Goal: Navigation & Orientation: Find specific page/section

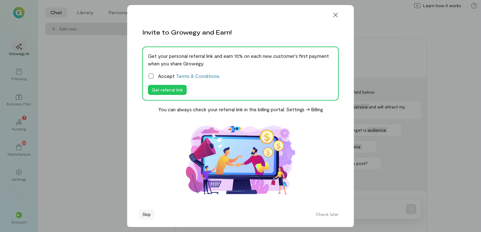
click at [144, 215] on button "Skip" at bounding box center [147, 215] width 16 height 10
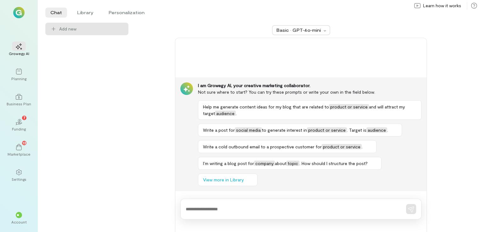
click at [14, 13] on img at bounding box center [18, 12] width 11 height 11
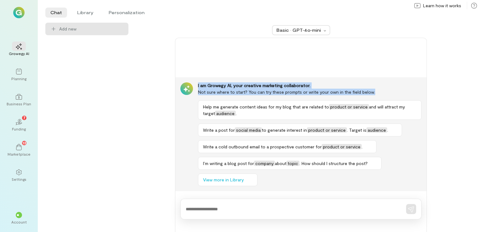
drag, startPoint x: 482, startPoint y: 70, endPoint x: 482, endPoint y: 123, distance: 52.9
click at [481, 123] on html "Growegy AI Planning Business Plan 02 7 Funding 13 Marketplace Settings ** Accou…" at bounding box center [240, 116] width 481 height 232
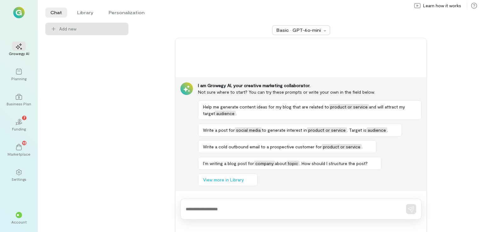
click at [74, 138] on div "Add new" at bounding box center [86, 128] width 83 height 210
click at [25, 124] on div "02 7" at bounding box center [19, 121] width 14 height 9
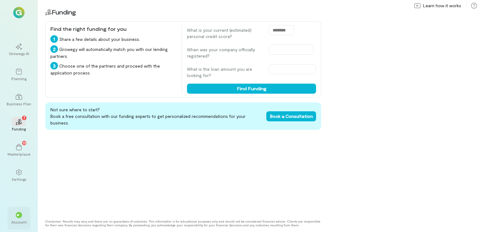
click at [17, 221] on div "Account" at bounding box center [18, 222] width 15 height 5
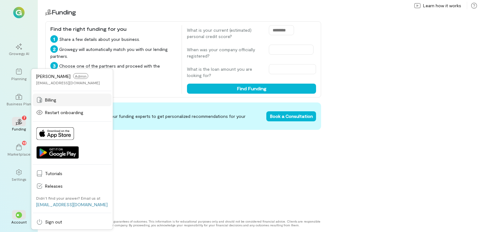
click at [43, 99] on div "Billing" at bounding box center [71, 100] width 71 height 6
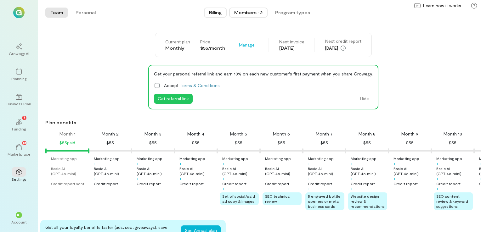
click at [248, 11] on div "Members · 2" at bounding box center [248, 12] width 28 height 6
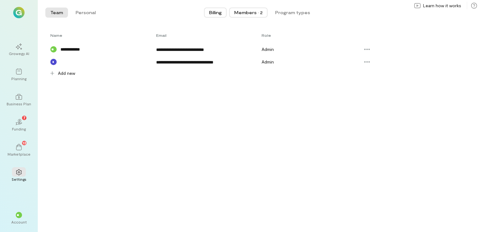
click at [212, 10] on span "Billing" at bounding box center [215, 12] width 13 height 6
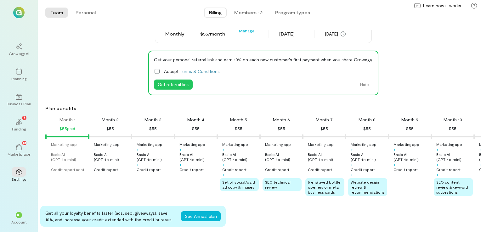
scroll to position [9, 0]
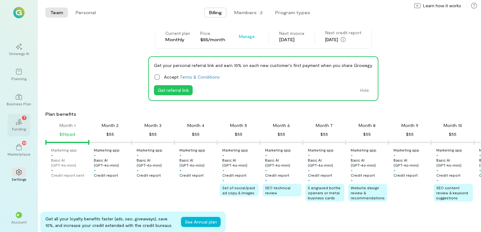
click at [21, 124] on icon "02" at bounding box center [19, 122] width 6 height 6
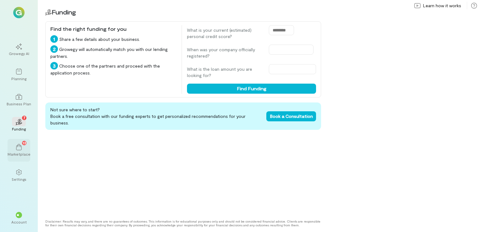
click at [20, 146] on icon at bounding box center [19, 147] width 6 height 6
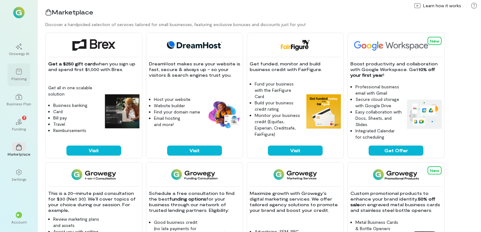
click at [22, 80] on div "Planning" at bounding box center [18, 78] width 15 height 5
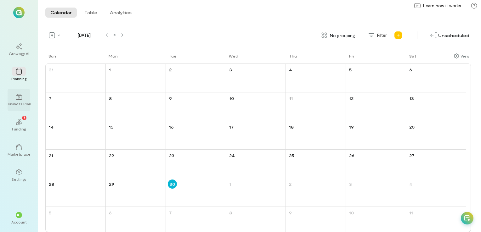
click at [23, 98] on div at bounding box center [19, 96] width 14 height 9
